Goal: Navigation & Orientation: Find specific page/section

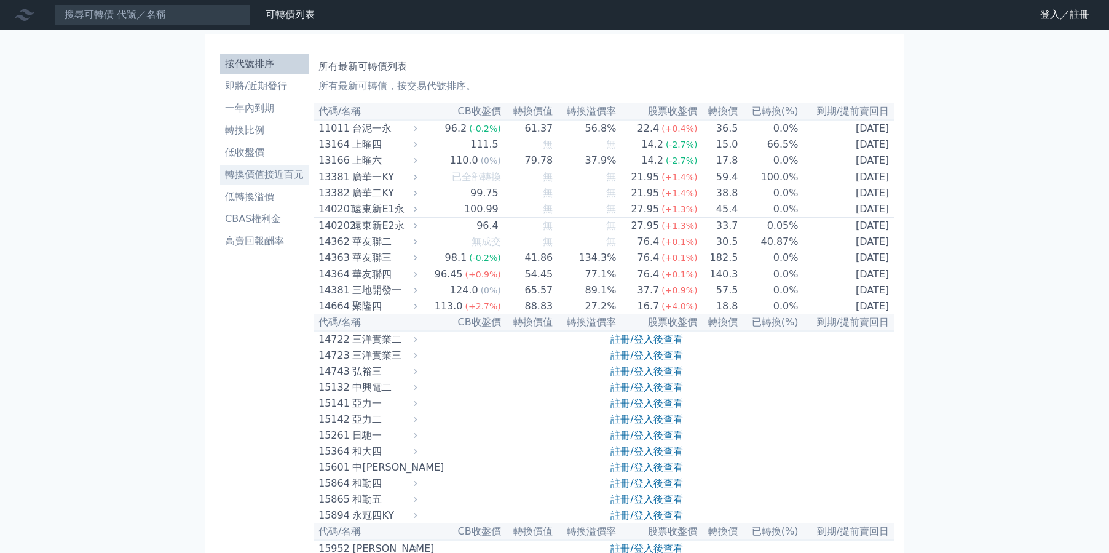
click at [220, 182] on li "轉換價值接近百元" at bounding box center [264, 174] width 89 height 15
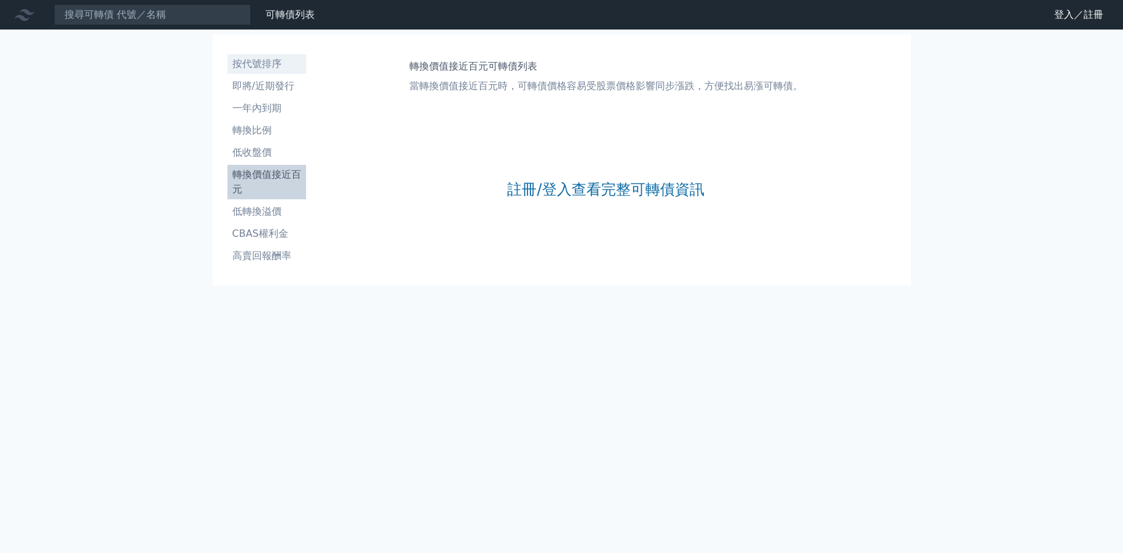
click at [227, 71] on li "按代號排序" at bounding box center [266, 64] width 79 height 15
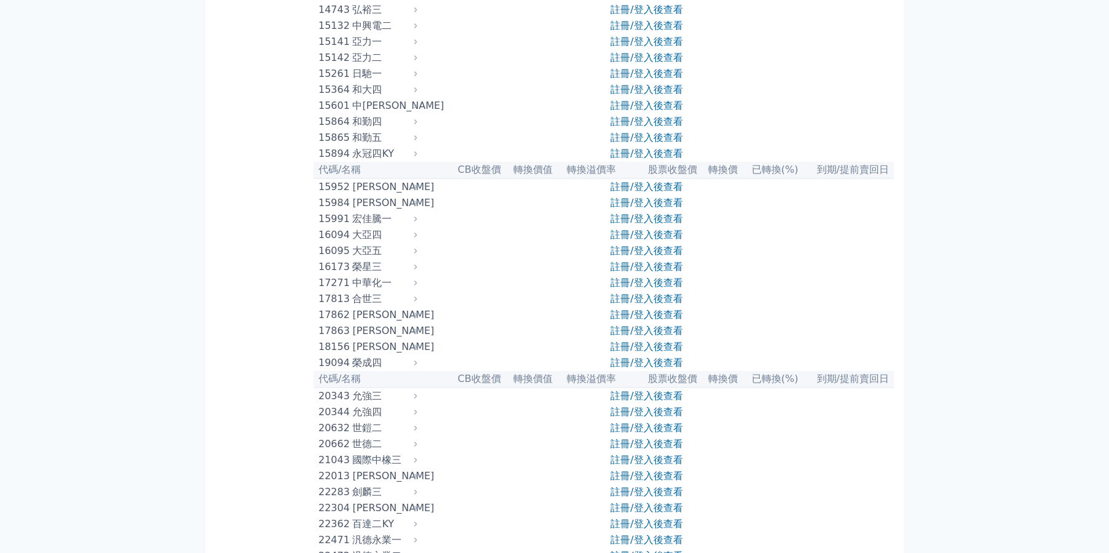
scroll to position [461, 0]
